Goal: Download file/media

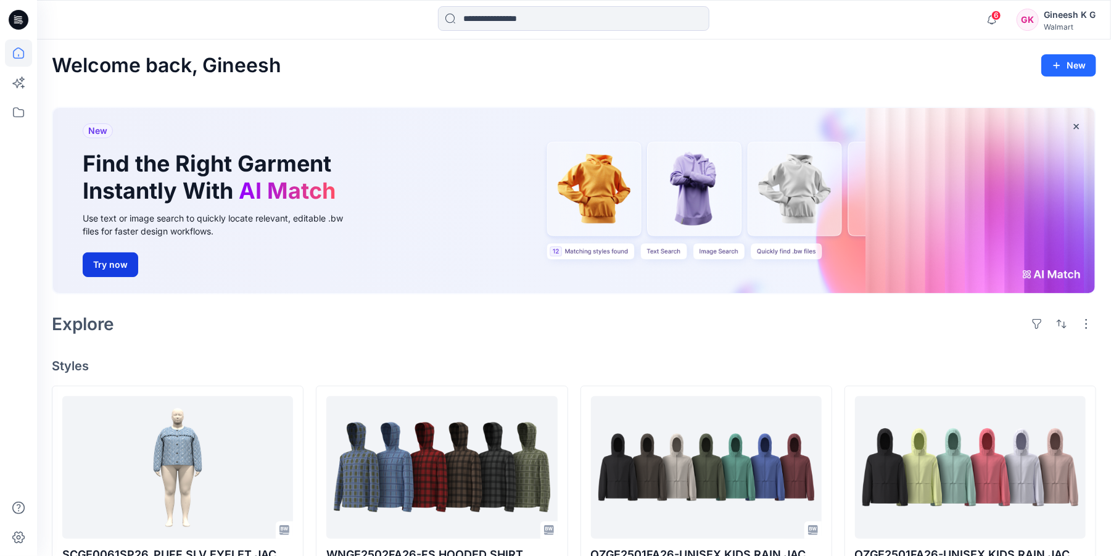
click at [110, 268] on button "Try now" at bounding box center [111, 264] width 56 height 25
click at [110, 267] on button "Try now" at bounding box center [111, 264] width 56 height 25
click at [108, 267] on button "Try now" at bounding box center [111, 264] width 56 height 25
click at [591, 254] on div "New Find the Right Garment Instantly With AI Match Use text or image search to …" at bounding box center [574, 200] width 1042 height 185
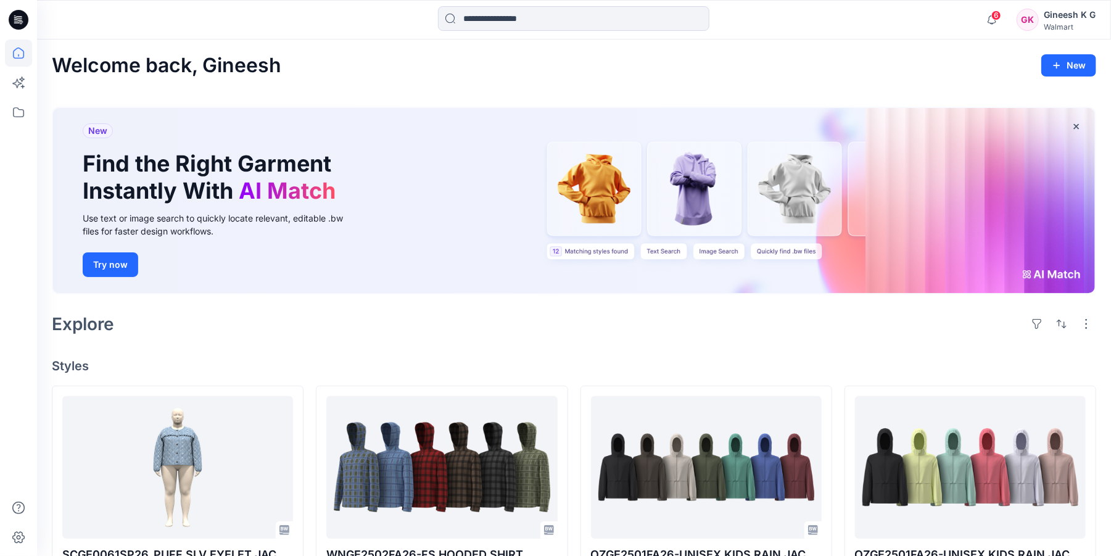
click at [562, 249] on div "New Find the Right Garment Instantly With AI Match Use text or image search to …" at bounding box center [574, 200] width 1042 height 185
click at [606, 198] on div "New Find the Right Garment Instantly With AI Match Use text or image search to …" at bounding box center [574, 200] width 1042 height 185
click at [705, 197] on div "New Find the Right Garment Instantly With AI Match Use text or image search to …" at bounding box center [574, 200] width 1042 height 185
click at [784, 194] on div "New Find the Right Garment Instantly With AI Match Use text or image search to …" at bounding box center [574, 200] width 1042 height 185
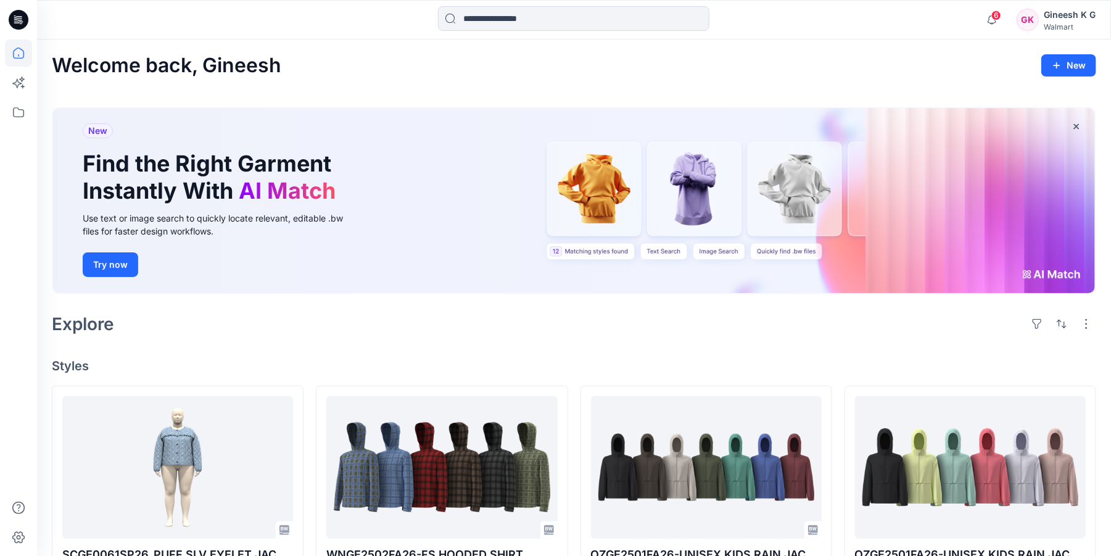
click at [565, 249] on div "New Find the Right Garment Instantly With AI Match Use text or image search to …" at bounding box center [574, 200] width 1042 height 185
click at [197, 271] on div "Try now" at bounding box center [222, 264] width 278 height 25
click at [100, 131] on span "New" at bounding box center [97, 130] width 19 height 15
drag, startPoint x: 249, startPoint y: 139, endPoint x: 259, endPoint y: 136, distance: 10.9
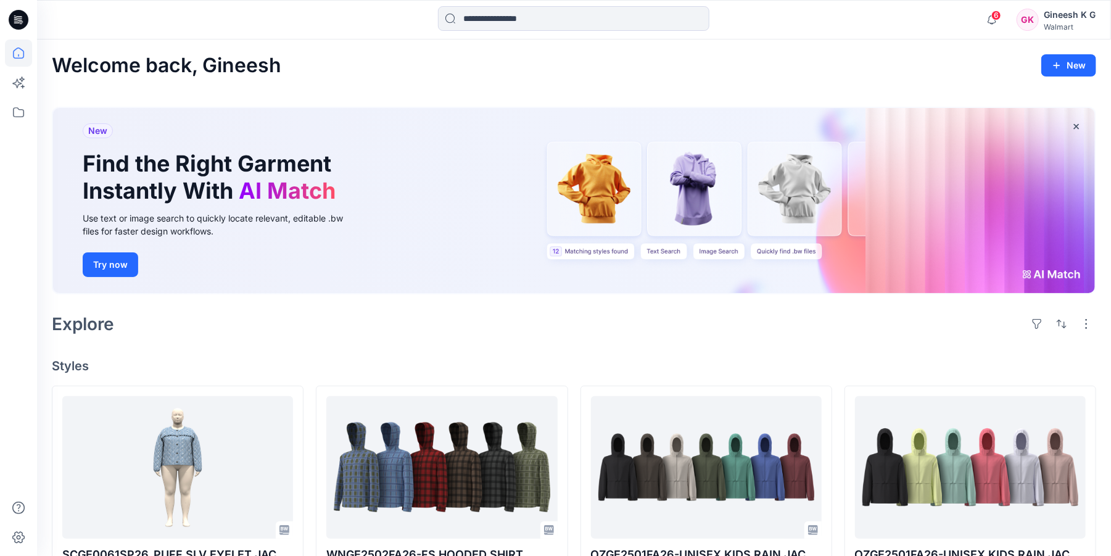
click at [249, 138] on div "New" at bounding box center [222, 136] width 278 height 27
click at [102, 261] on button "Try now" at bounding box center [111, 264] width 56 height 25
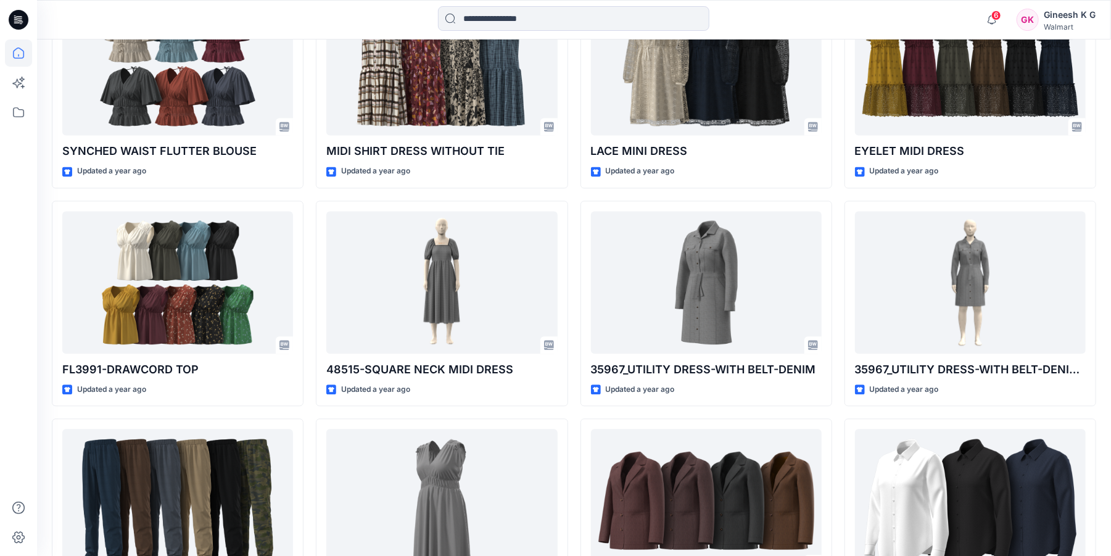
scroll to position [6785, 0]
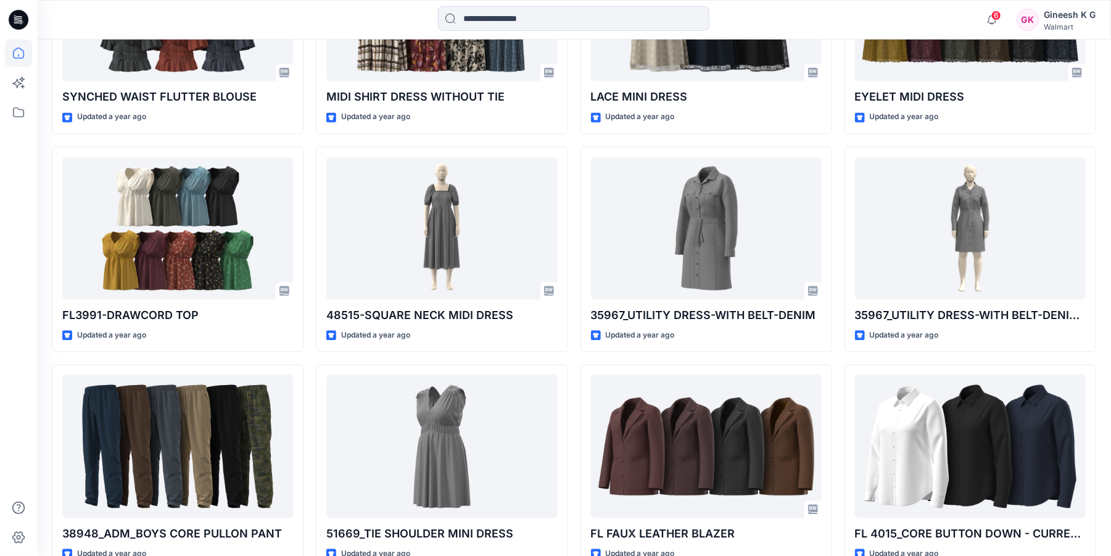
click at [1071, 17] on div "Gineesh K G" at bounding box center [1070, 14] width 52 height 15
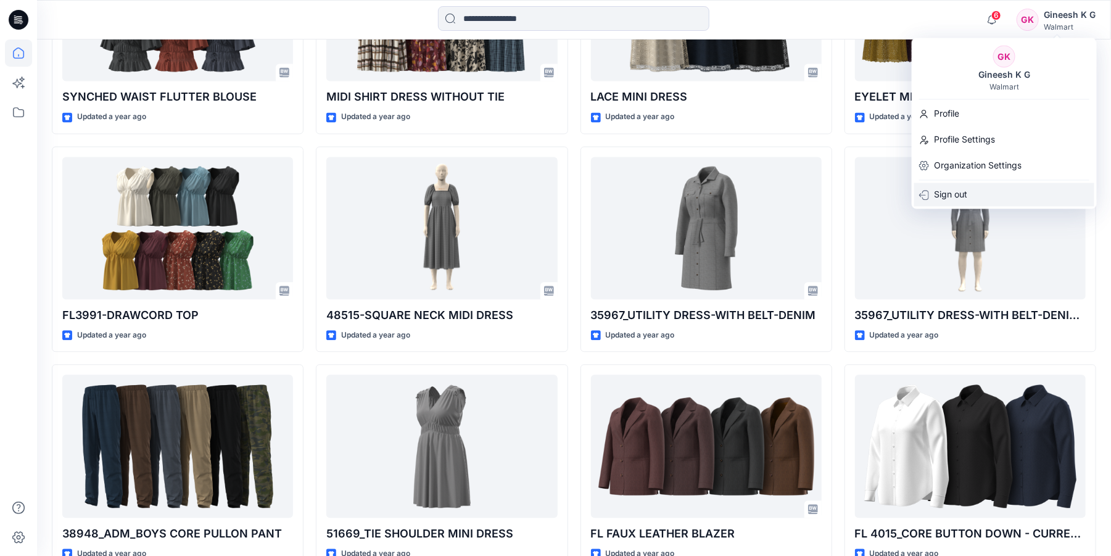
click at [952, 191] on p "Sign out" at bounding box center [950, 194] width 33 height 23
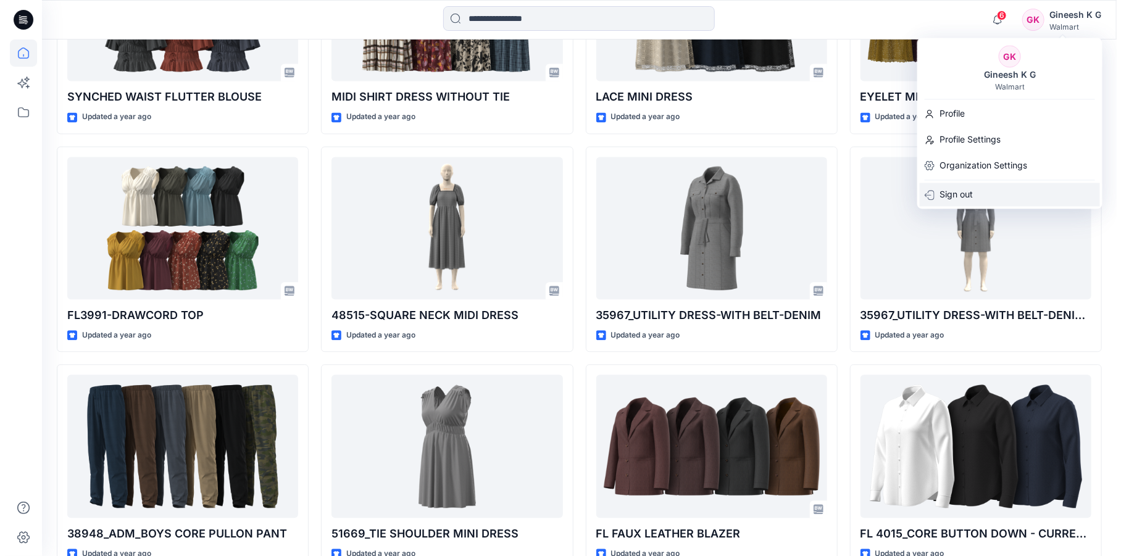
scroll to position [6825, 0]
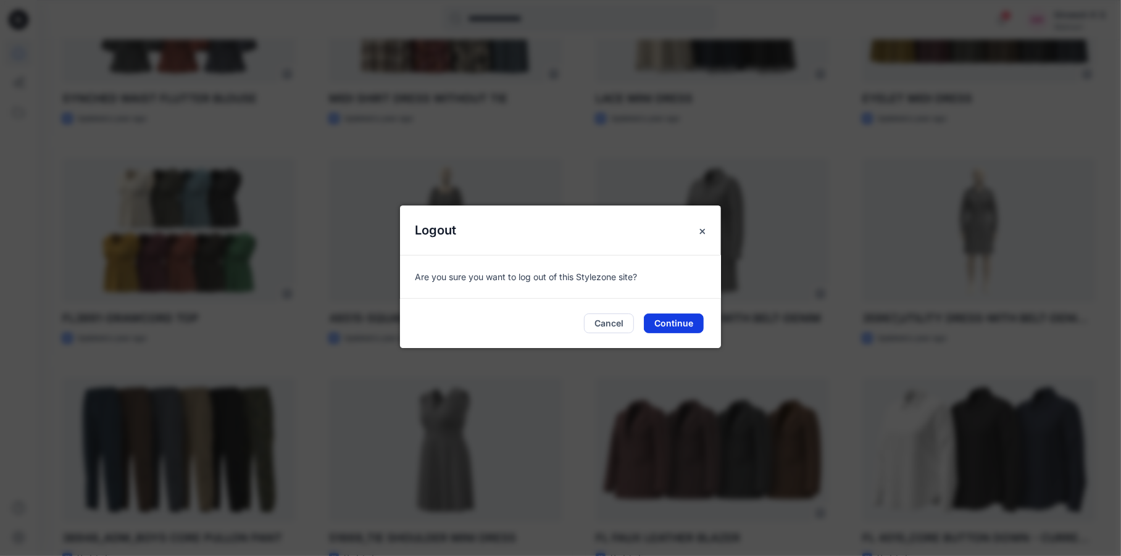
click at [680, 321] on button "Continue" at bounding box center [674, 323] width 60 height 20
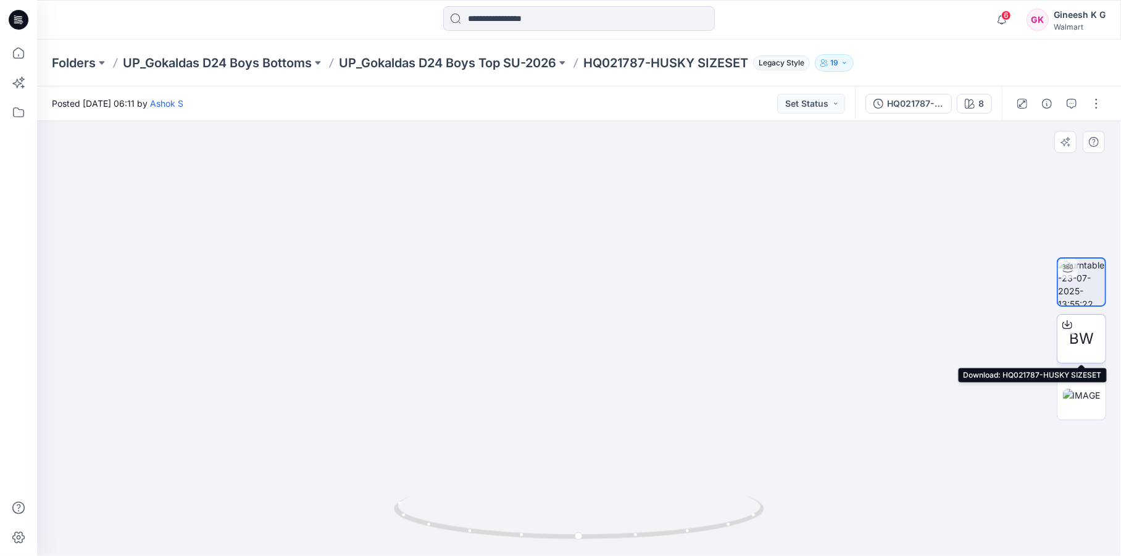
click at [1065, 325] on icon at bounding box center [1067, 325] width 10 height 10
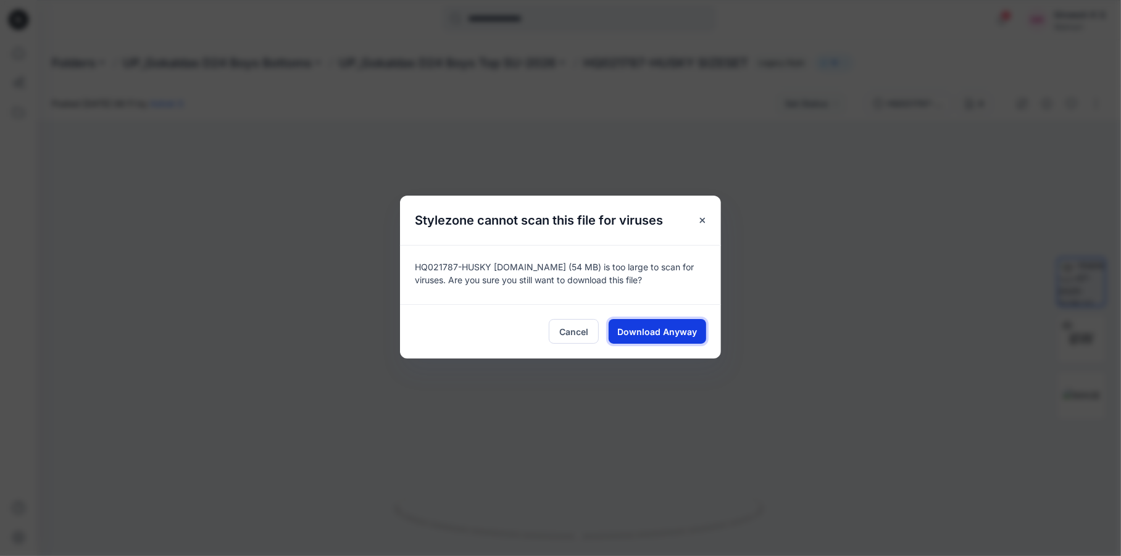
click at [632, 328] on span "Download Anyway" at bounding box center [658, 331] width 80 height 13
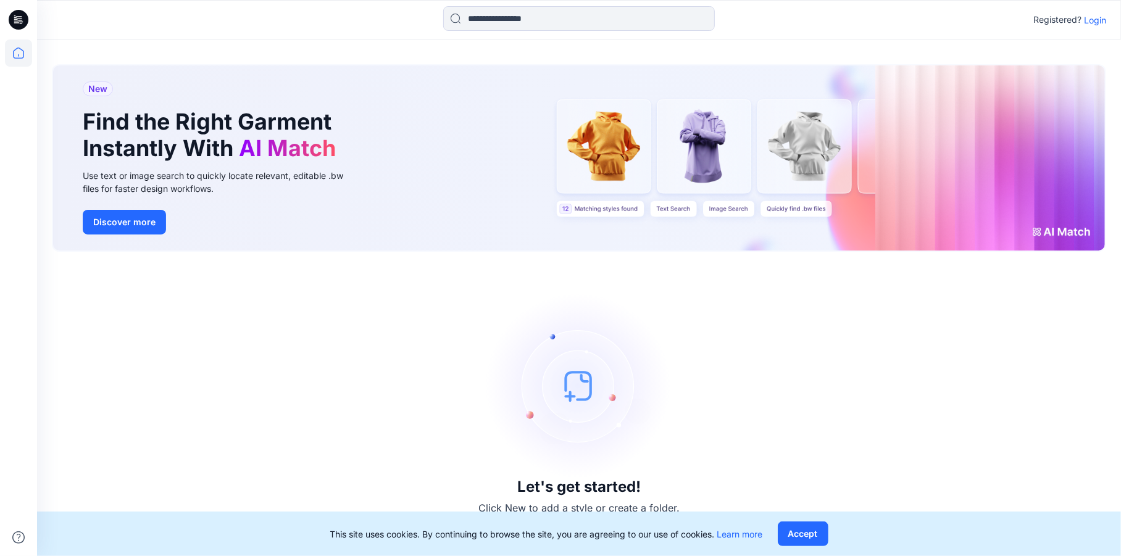
click at [1094, 20] on p "Login" at bounding box center [1095, 20] width 22 height 13
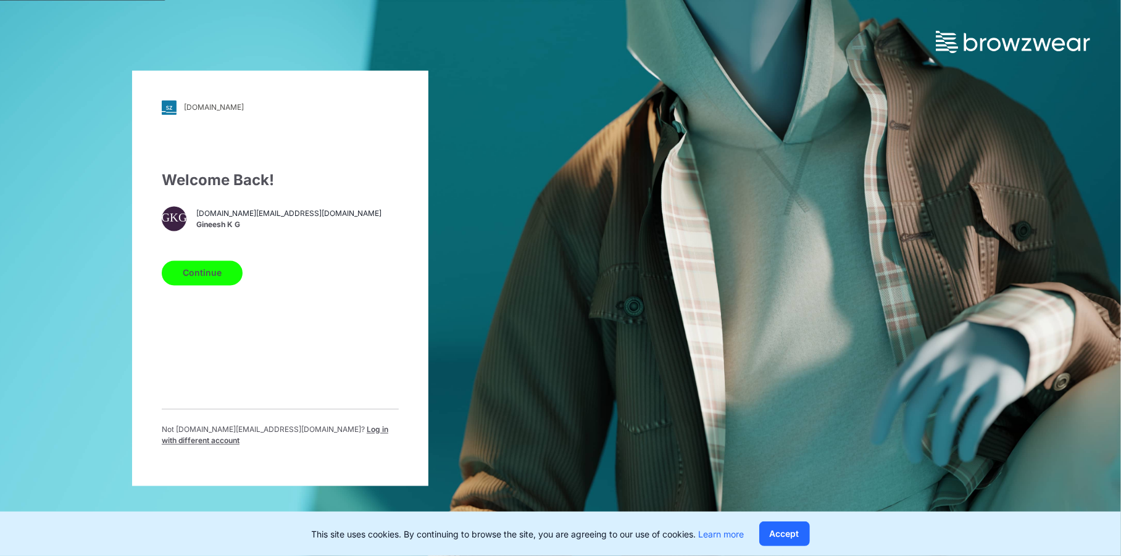
click at [331, 431] on span "Log in with different account" at bounding box center [275, 435] width 226 height 20
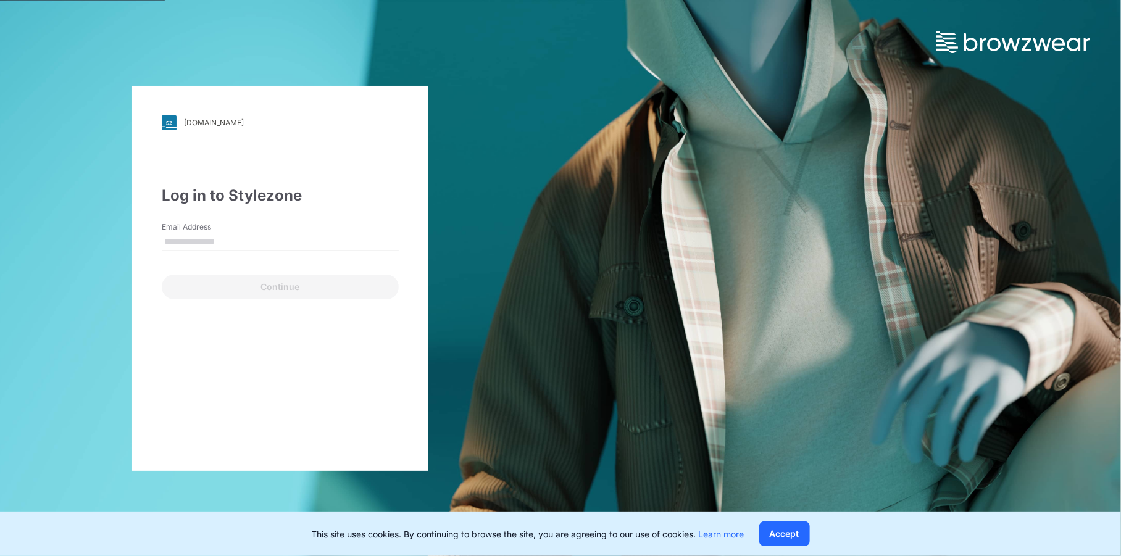
click at [263, 233] on input "Email Address" at bounding box center [280, 242] width 237 height 19
type input "**********"
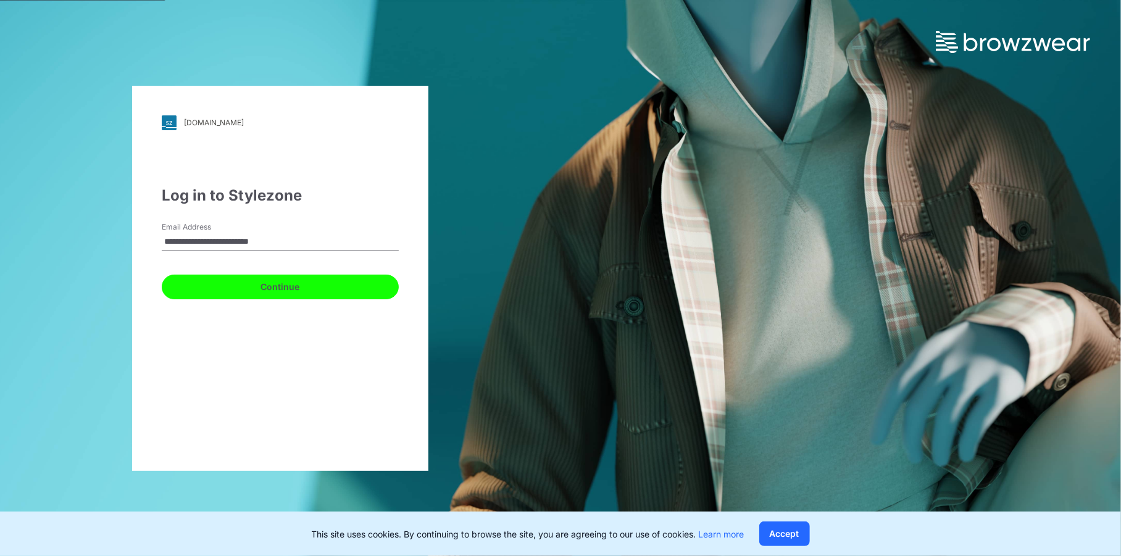
click at [267, 282] on button "Continue" at bounding box center [280, 287] width 237 height 25
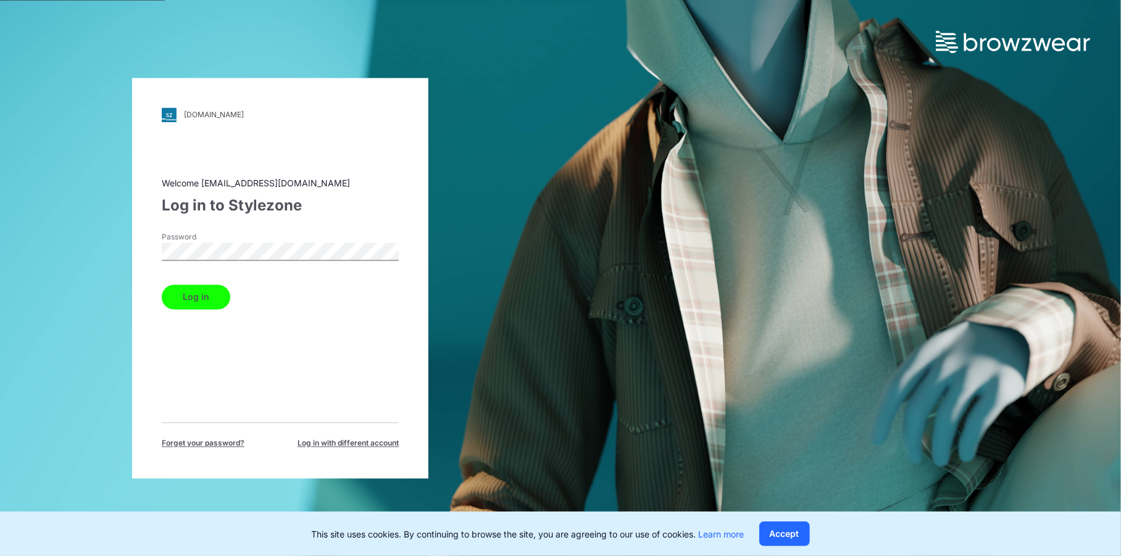
click at [201, 299] on button "Log in" at bounding box center [196, 296] width 68 height 25
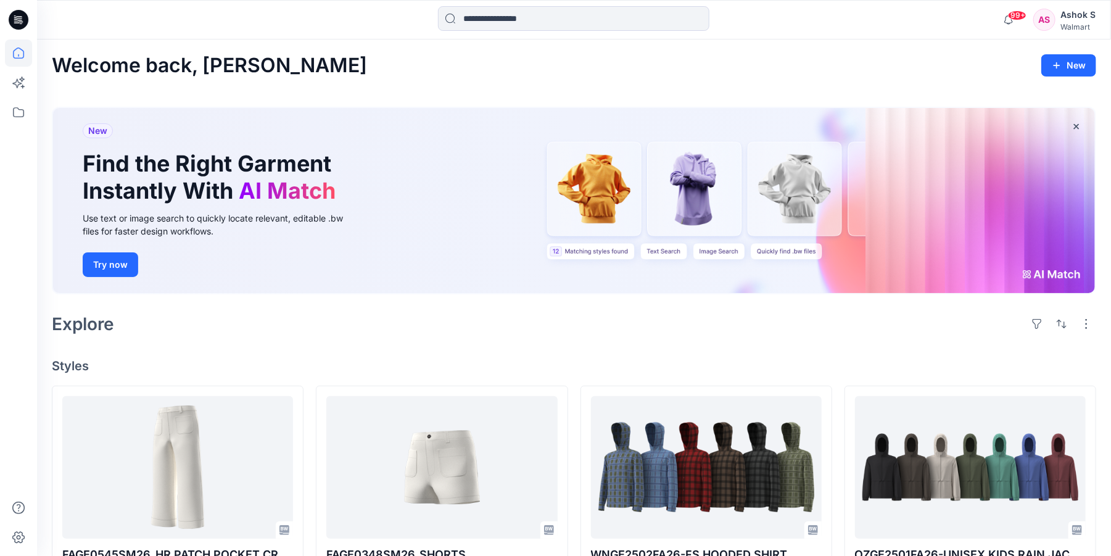
click at [597, 214] on div "New Find the Right Garment Instantly With AI Match Use text or image search to …" at bounding box center [574, 200] width 1042 height 185
click at [765, 196] on div "New Find the Right Garment Instantly With AI Match Use text or image search to …" at bounding box center [574, 200] width 1042 height 185
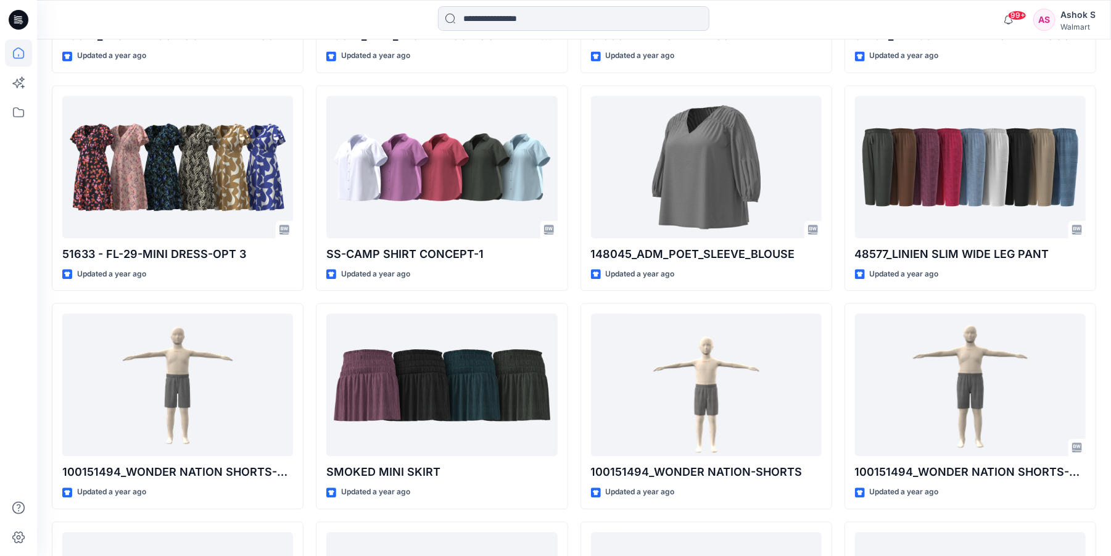
scroll to position [12268, 0]
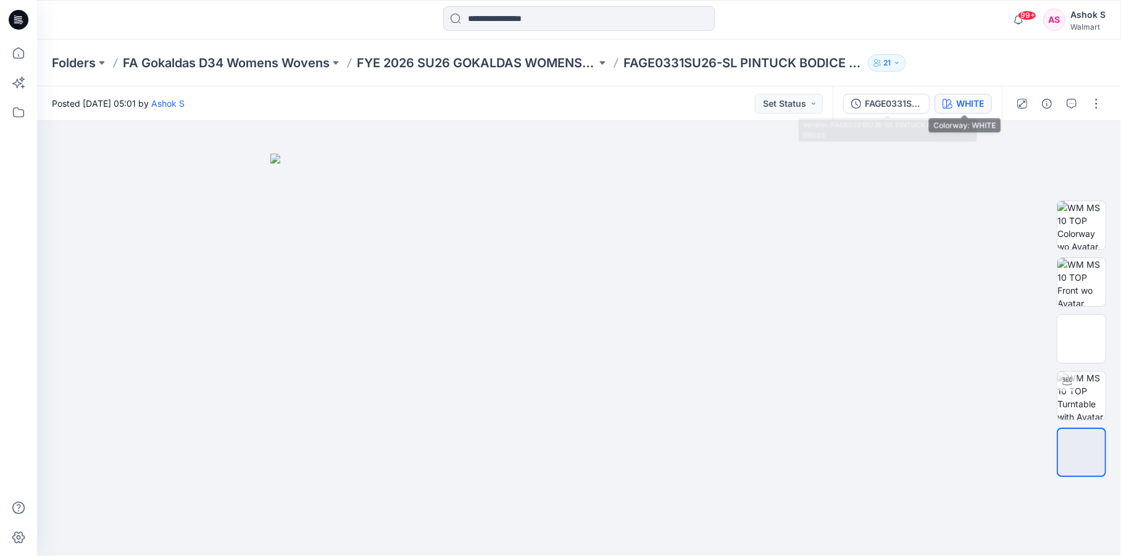
click at [947, 104] on icon "button" at bounding box center [947, 104] width 10 height 10
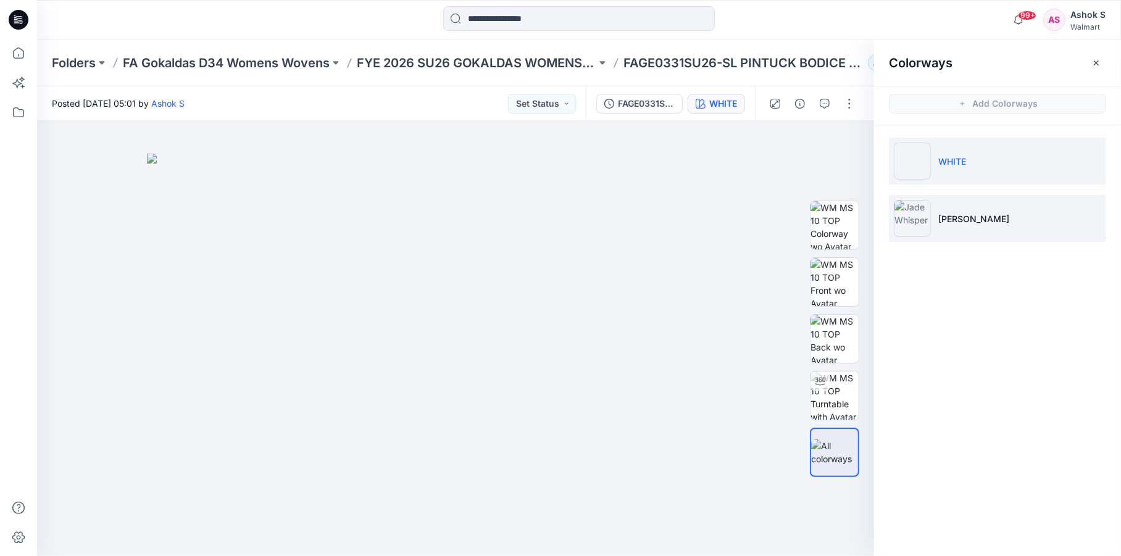
click at [938, 224] on p "Jade Whisper" at bounding box center [973, 218] width 71 height 13
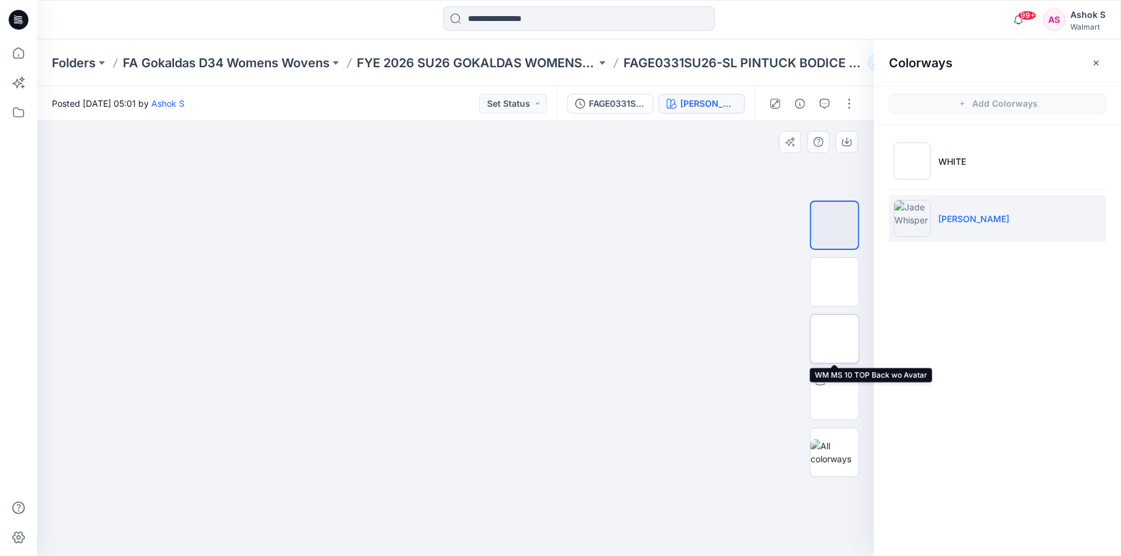
click at [834, 339] on img at bounding box center [834, 339] width 0 height 0
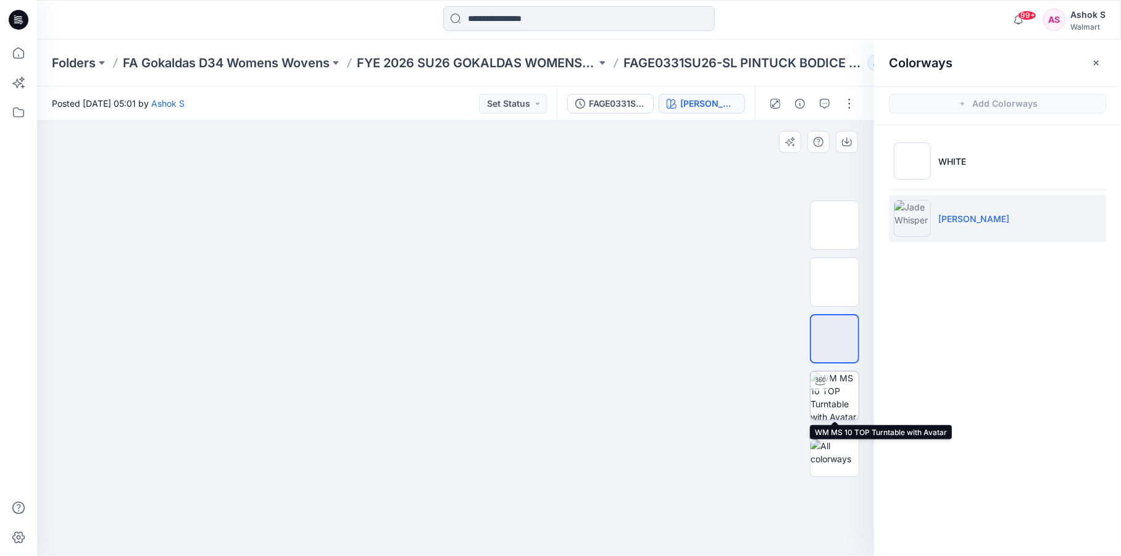
click at [837, 397] on img at bounding box center [834, 395] width 48 height 48
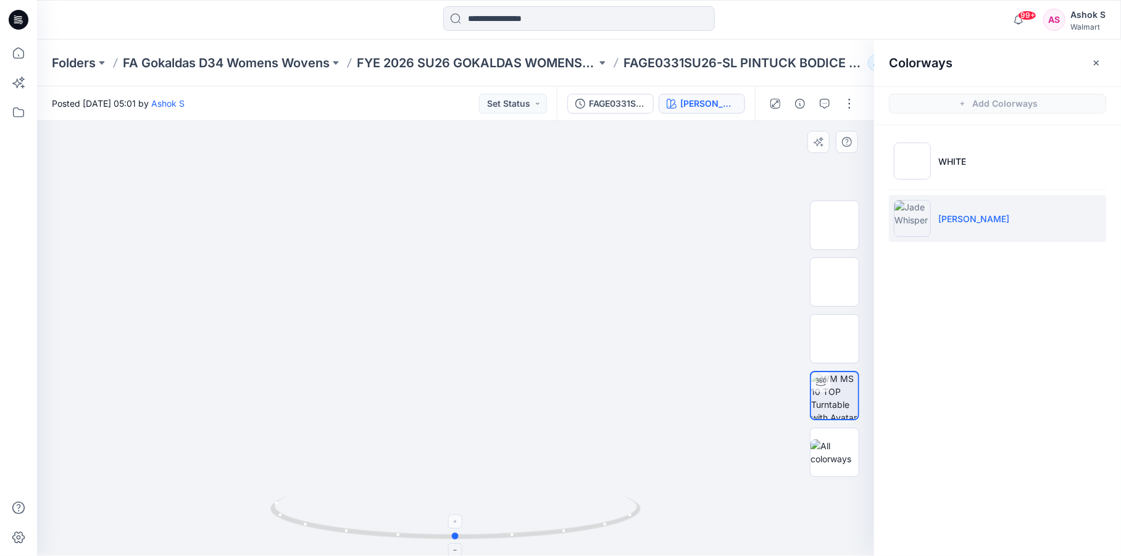
click at [431, 537] on icon at bounding box center [456, 519] width 373 height 46
drag, startPoint x: 420, startPoint y: 429, endPoint x: 432, endPoint y: 326, distance: 103.1
drag, startPoint x: 412, startPoint y: 538, endPoint x: 612, endPoint y: 507, distance: 202.4
click at [612, 507] on icon at bounding box center [456, 519] width 373 height 46
drag, startPoint x: 523, startPoint y: 260, endPoint x: 493, endPoint y: 417, distance: 160.1
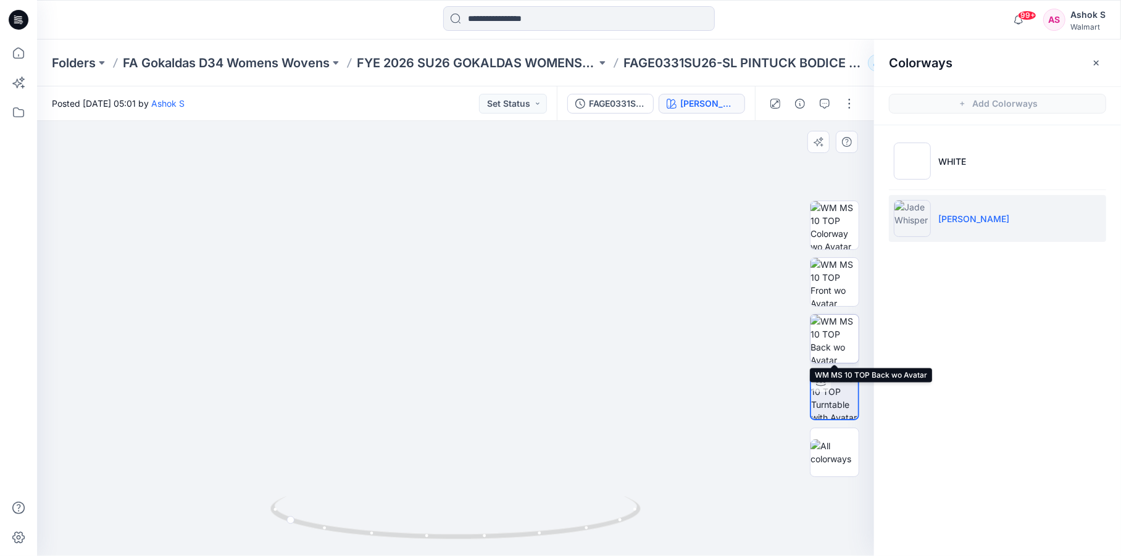
click at [841, 347] on img at bounding box center [834, 339] width 48 height 48
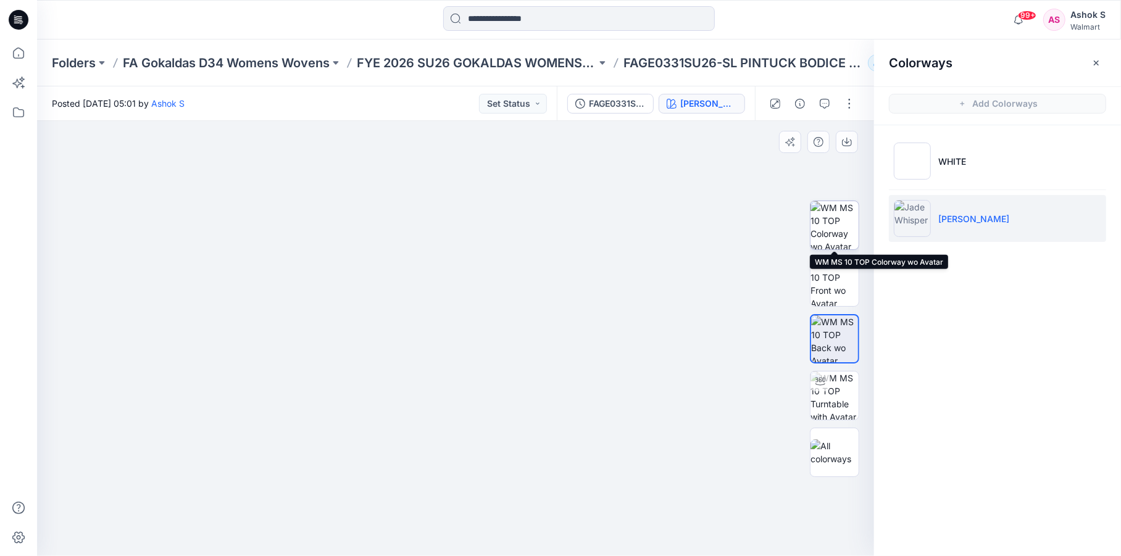
click at [832, 230] on img at bounding box center [834, 225] width 48 height 48
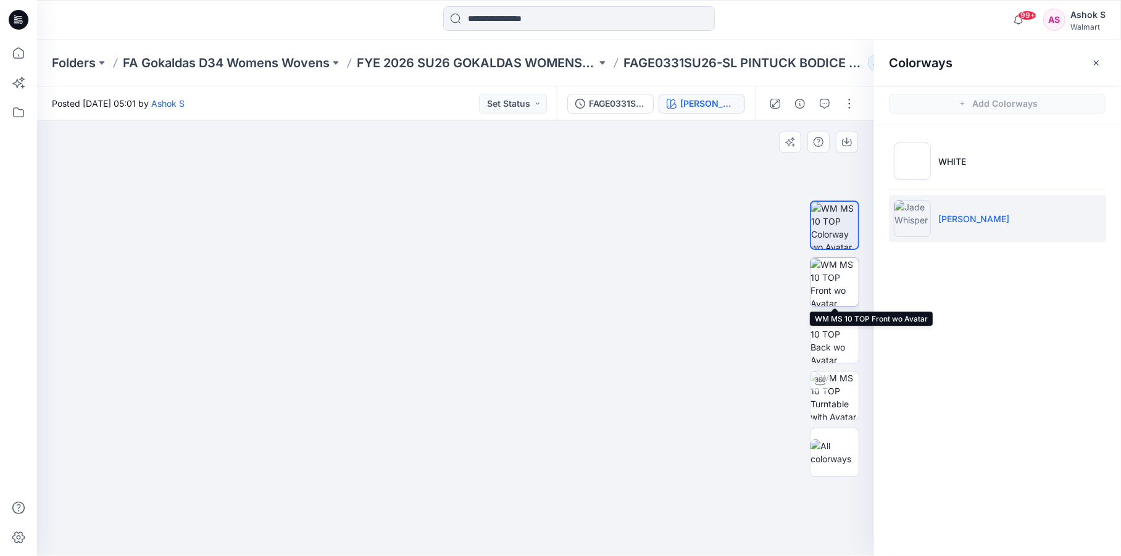
click at [831, 291] on img at bounding box center [834, 282] width 48 height 48
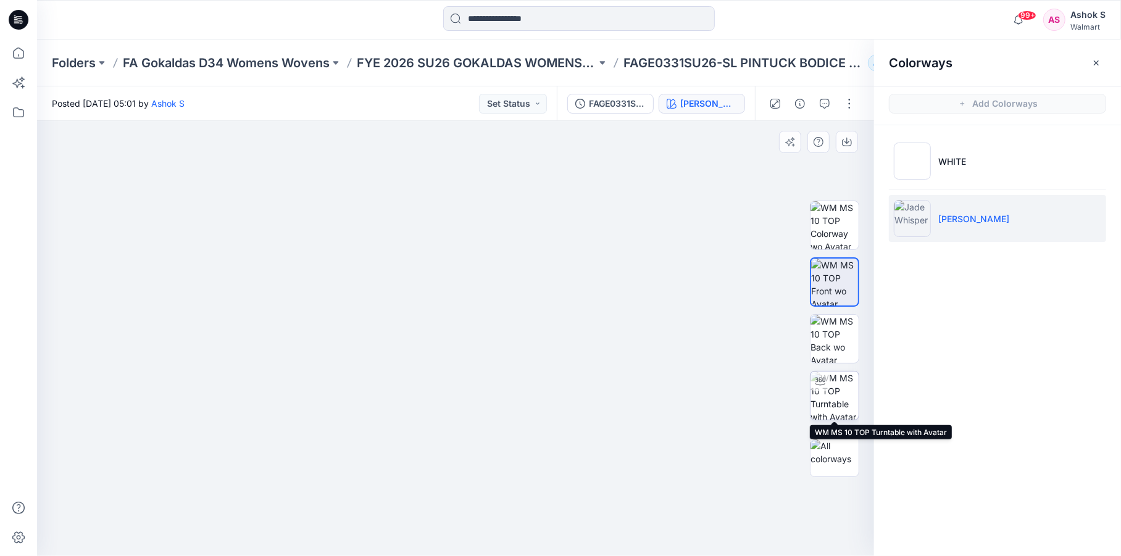
click at [828, 394] on img at bounding box center [834, 395] width 48 height 48
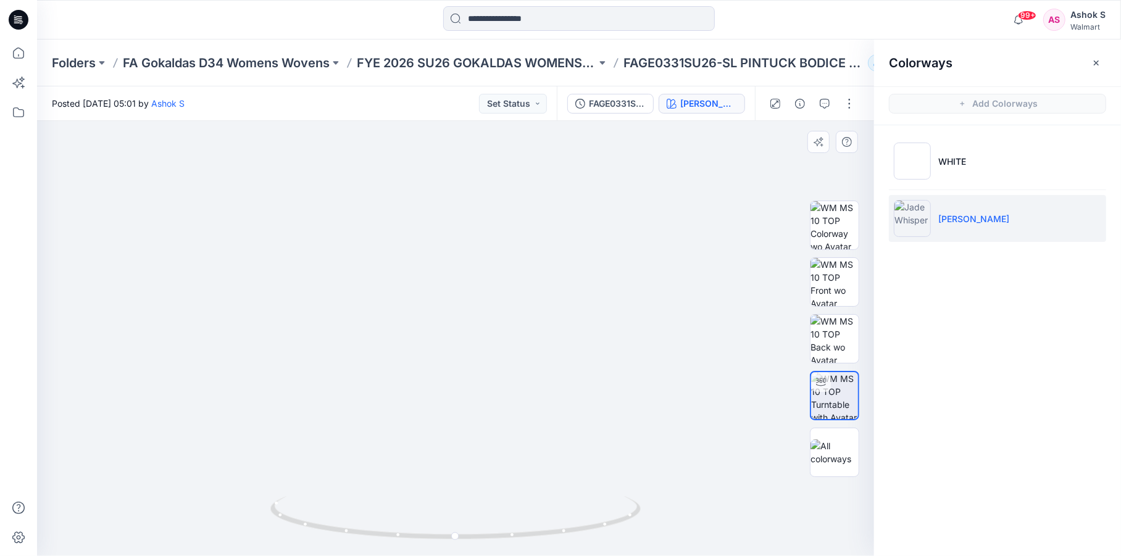
drag, startPoint x: 504, startPoint y: 277, endPoint x: 499, endPoint y: 339, distance: 61.9
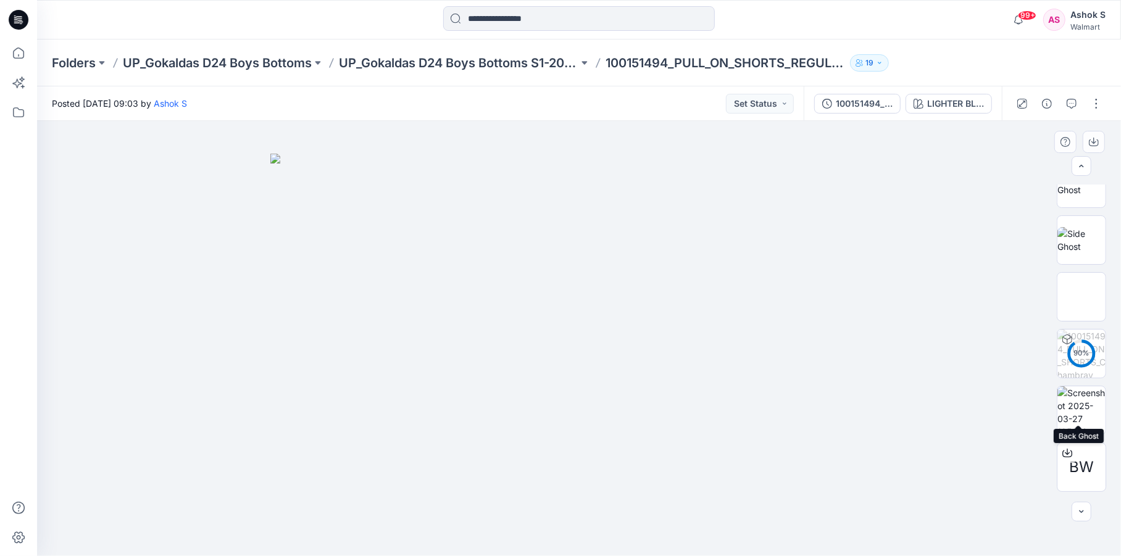
scroll to position [194, 0]
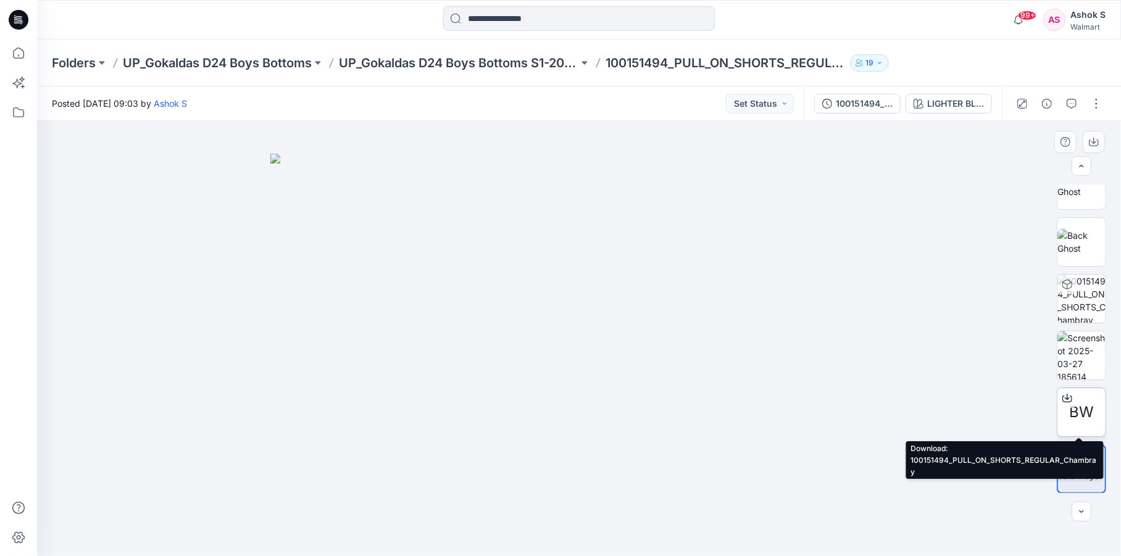
click at [1064, 401] on icon at bounding box center [1067, 398] width 10 height 7
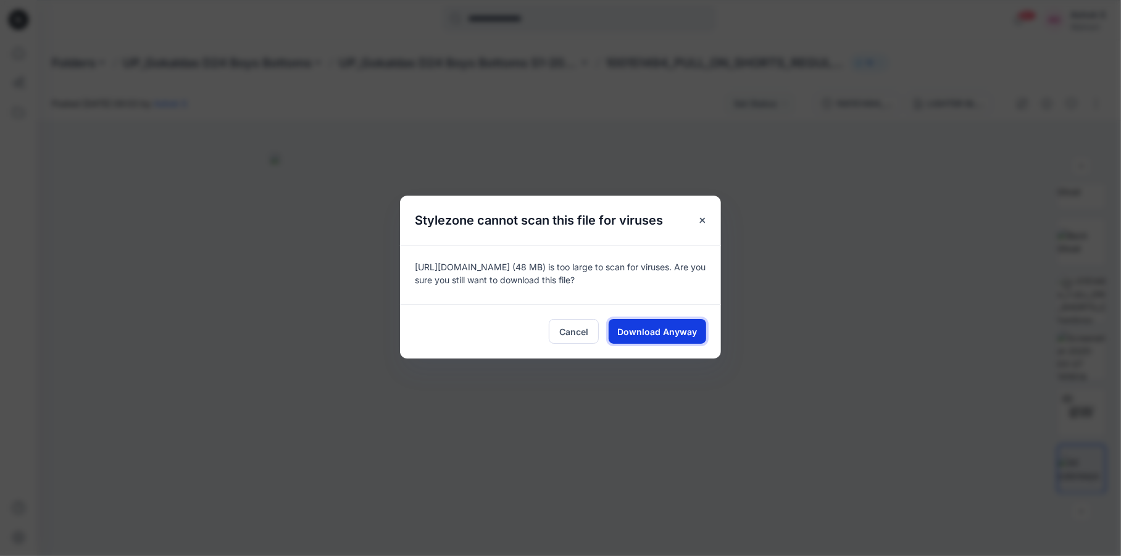
click at [652, 326] on span "Download Anyway" at bounding box center [658, 331] width 80 height 13
